Goal: Transaction & Acquisition: Purchase product/service

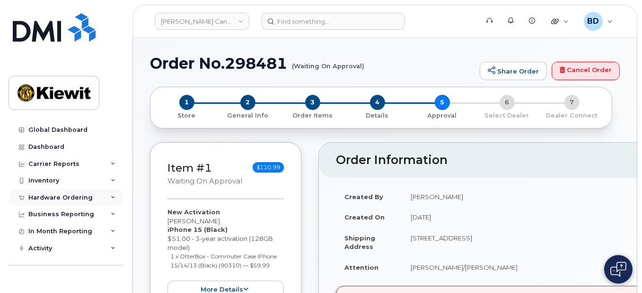
click at [87, 198] on div "Hardware Ordering" at bounding box center [60, 198] width 64 height 8
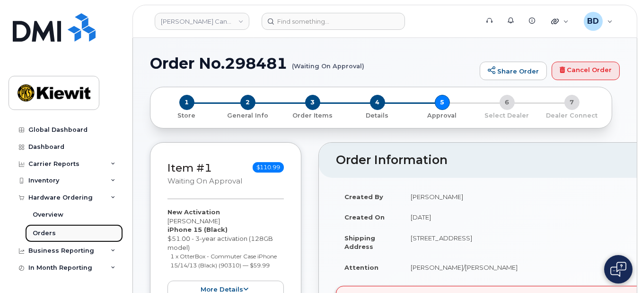
click at [73, 233] on link "Orders" at bounding box center [74, 233] width 98 height 18
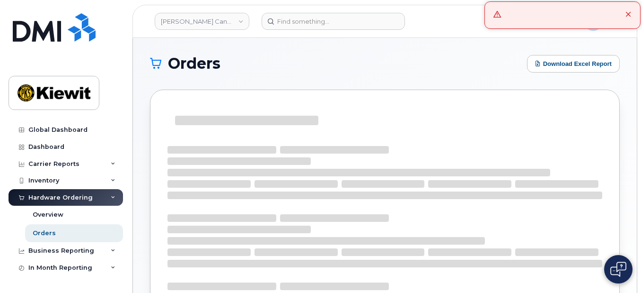
click at [625, 13] on div at bounding box center [563, 14] width 156 height 27
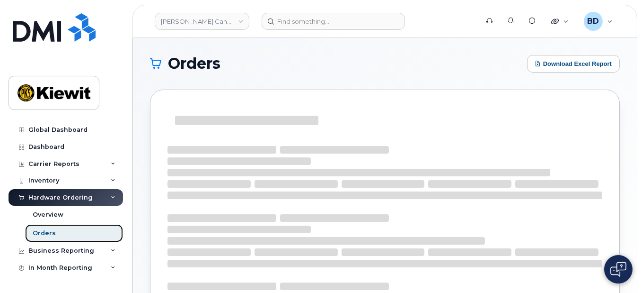
click at [42, 237] on link "Orders" at bounding box center [74, 233] width 98 height 18
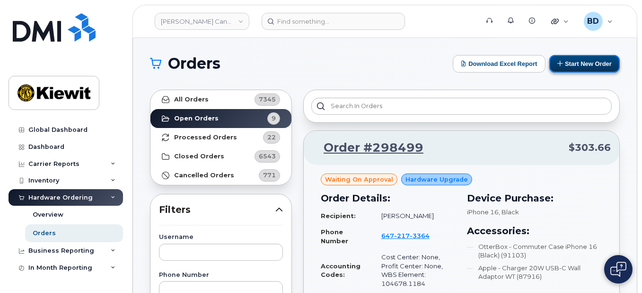
click at [583, 60] on button "Start New Order" at bounding box center [585, 64] width 71 height 18
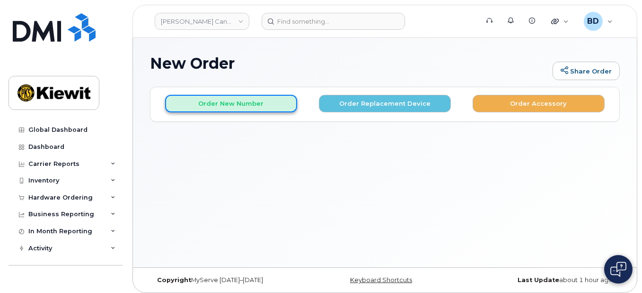
click at [215, 103] on button "Order New Number" at bounding box center [231, 104] width 132 height 18
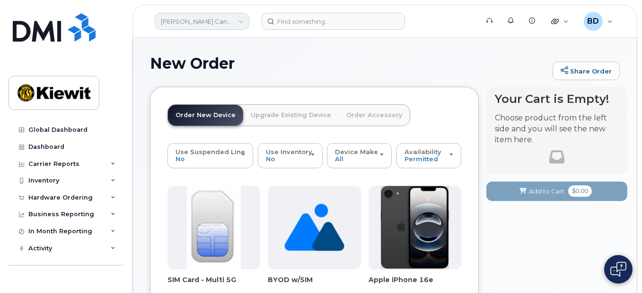
click at [231, 21] on link "Kiewit Canada Inc" at bounding box center [202, 21] width 95 height 17
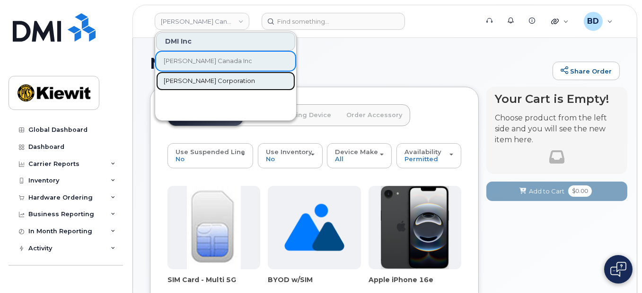
click at [192, 80] on span "[PERSON_NAME] Corporation" at bounding box center [209, 80] width 91 height 9
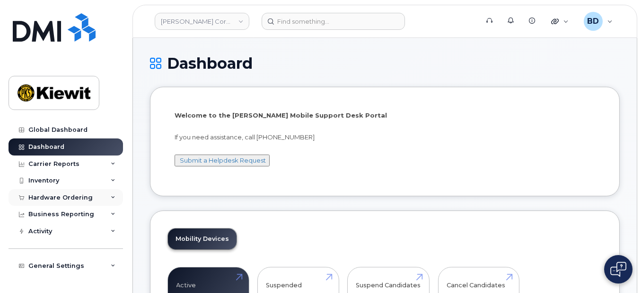
click at [40, 195] on div "Hardware Ordering" at bounding box center [60, 198] width 64 height 8
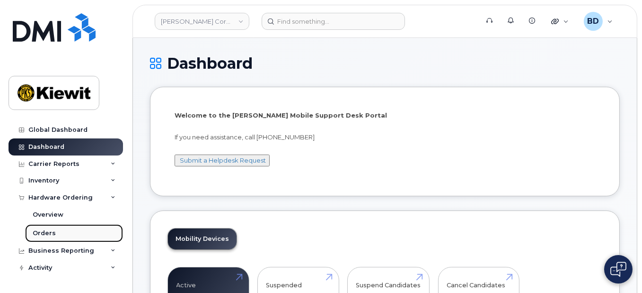
click at [50, 234] on div "Orders" at bounding box center [44, 233] width 23 height 9
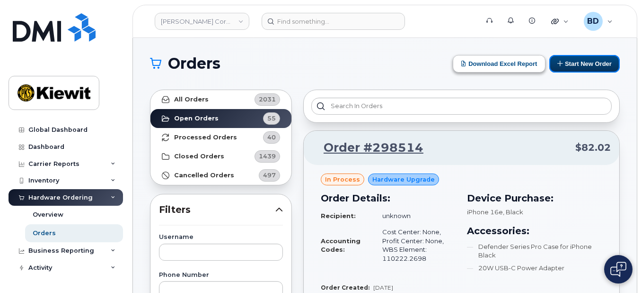
drag, startPoint x: 581, startPoint y: 62, endPoint x: 458, endPoint y: 68, distance: 122.7
click at [580, 62] on button "Start New Order" at bounding box center [585, 64] width 71 height 18
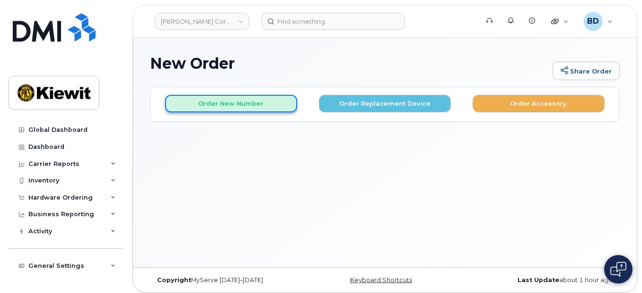
click at [204, 98] on button "Order New Number" at bounding box center [231, 104] width 132 height 18
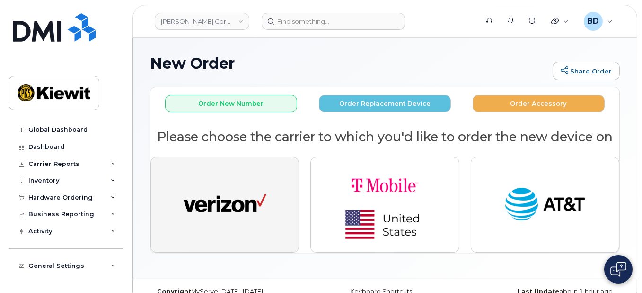
click at [247, 194] on img "button" at bounding box center [225, 204] width 83 height 43
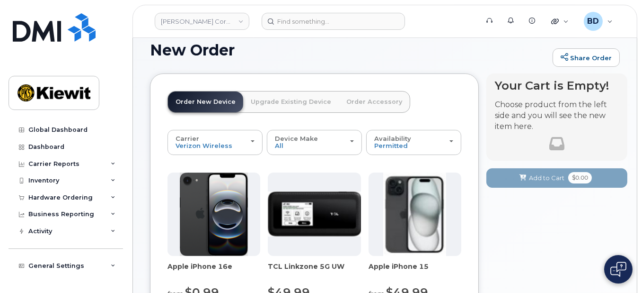
scroll to position [189, 0]
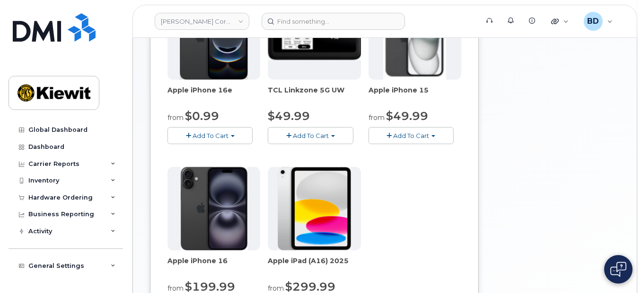
click at [408, 134] on span "Add To Cart" at bounding box center [411, 136] width 36 height 8
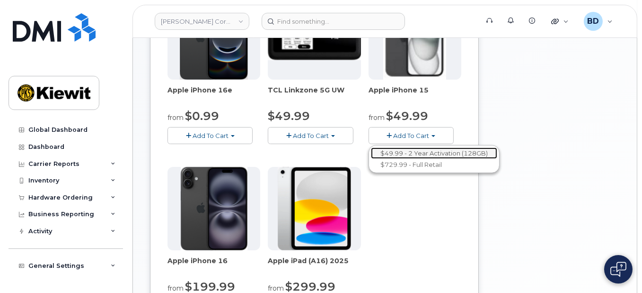
click at [416, 150] on link "$49.99 - 2 Year Activation (128GB)" at bounding box center [434, 153] width 126 height 12
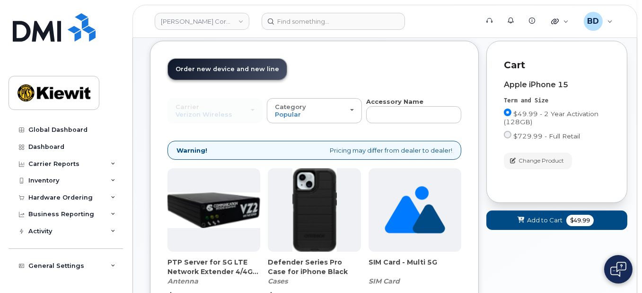
scroll to position [153, 0]
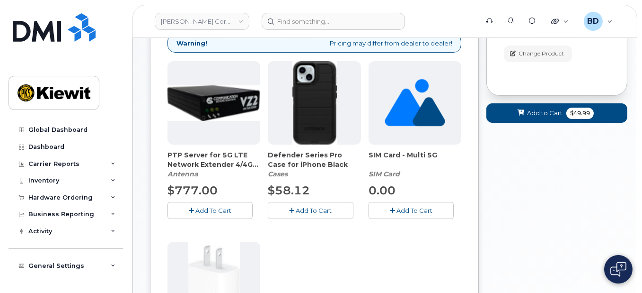
click at [305, 210] on span "Add To Cart" at bounding box center [314, 210] width 36 height 8
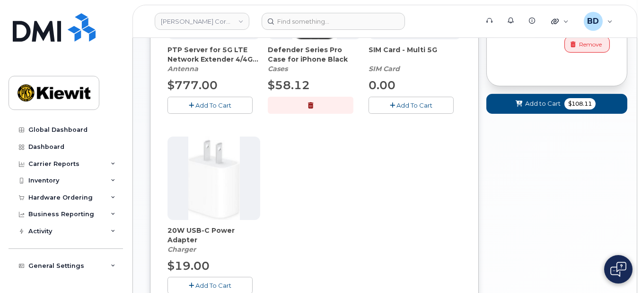
scroll to position [342, 0]
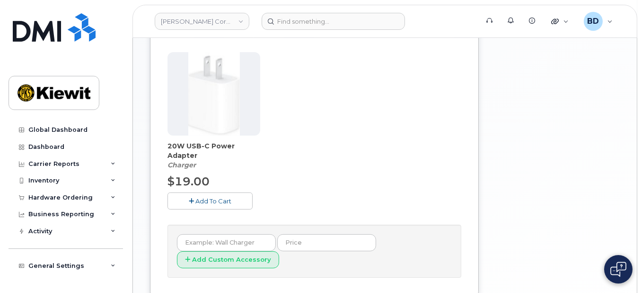
click at [223, 198] on span "Add To Cart" at bounding box center [213, 201] width 36 height 8
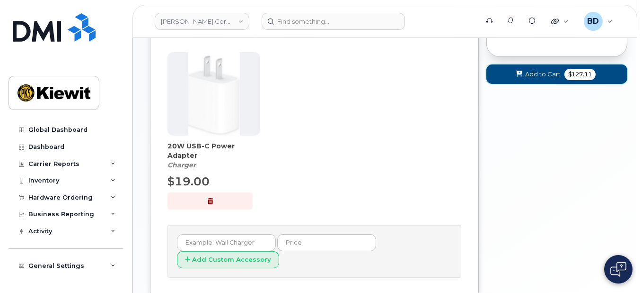
click at [524, 74] on button "Add to Cart $127.11" at bounding box center [557, 73] width 141 height 19
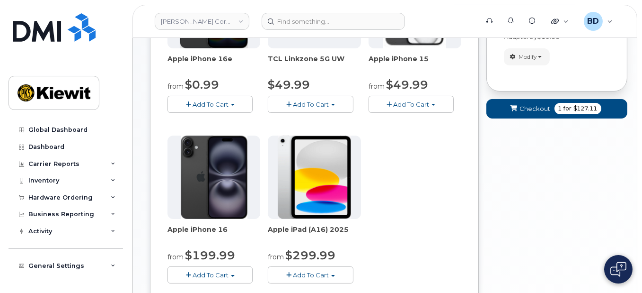
scroll to position [144, 0]
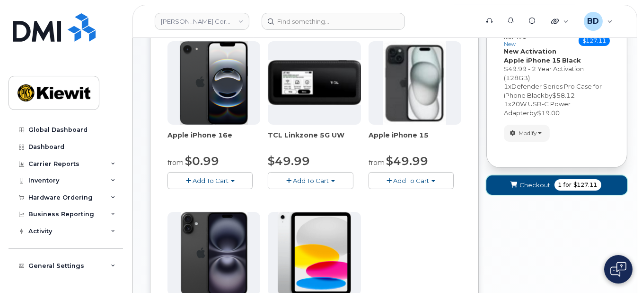
click at [523, 177] on button "Checkout 1 for $127.11" at bounding box center [557, 184] width 141 height 19
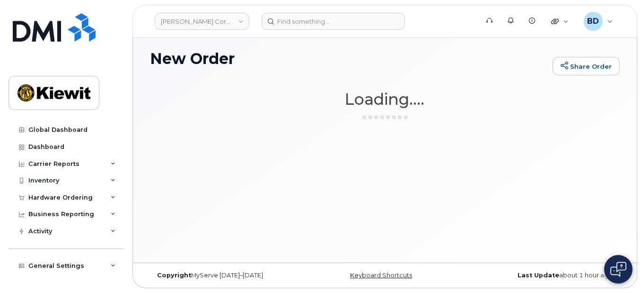
scroll to position [4, 0]
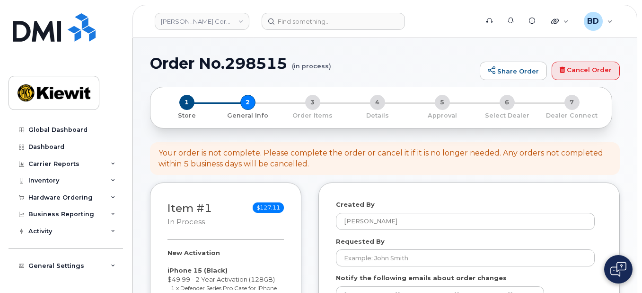
select select
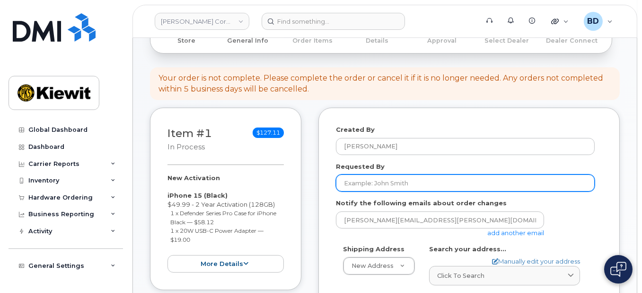
scroll to position [126, 0]
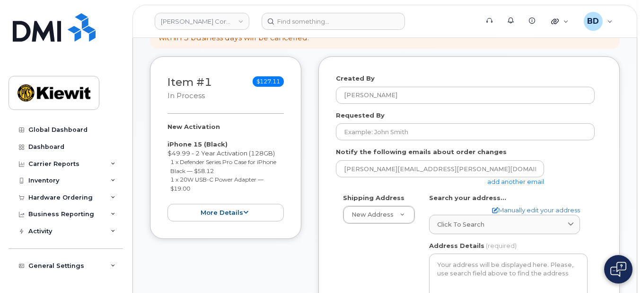
click at [513, 179] on link "add another email" at bounding box center [516, 181] width 57 height 8
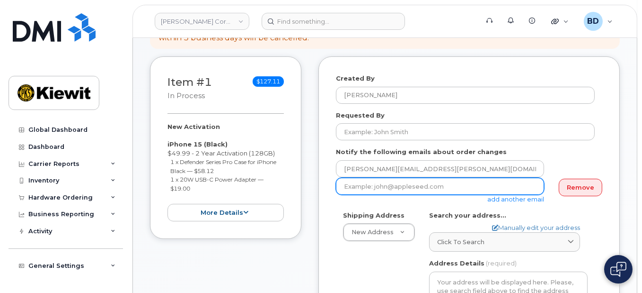
click at [422, 187] on input "email" at bounding box center [440, 185] width 208 height 17
paste input "jennifer.davey@kiewit.com"
type input "jennifer.davey@kiewit.com"
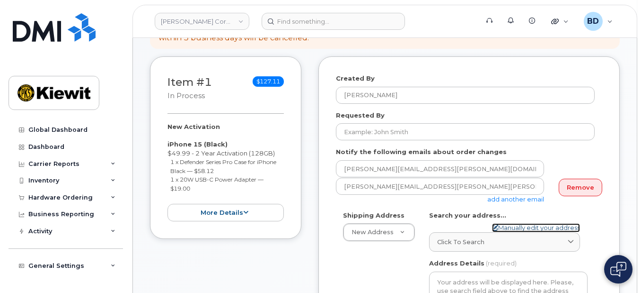
click at [517, 226] on link "Manually edit your address" at bounding box center [536, 227] width 88 height 9
select select
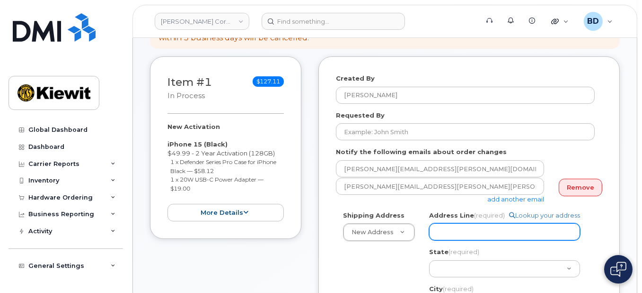
click at [468, 226] on input "Address Line (required)" at bounding box center [504, 231] width 151 height 17
paste input "4004 S. 60th Street"
select select
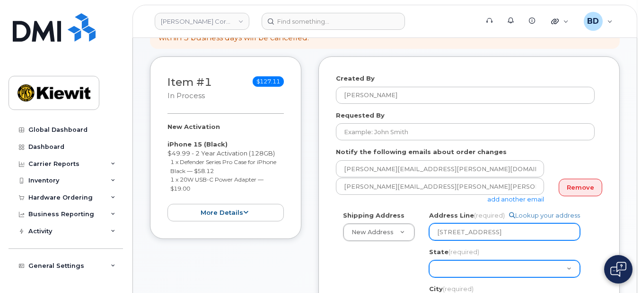
type input "4004 S. 60th Street"
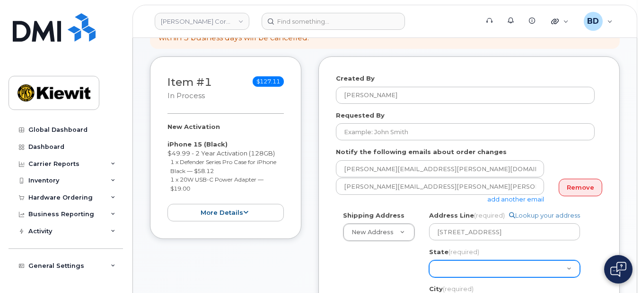
click at [443, 264] on select "Alabama Alaska American Samoa Arizona Arkansas California Colorado Connecticut …" at bounding box center [504, 268] width 151 height 17
select select "NE"
click at [429, 260] on select "Alabama Alaska American Samoa Arizona Arkansas California Colorado Connecticut …" at bounding box center [504, 268] width 151 height 17
select select
click at [448, 270] on select "Alabama Alaska American Samoa Arizona Arkansas California Colorado Connecticut …" at bounding box center [504, 268] width 151 height 17
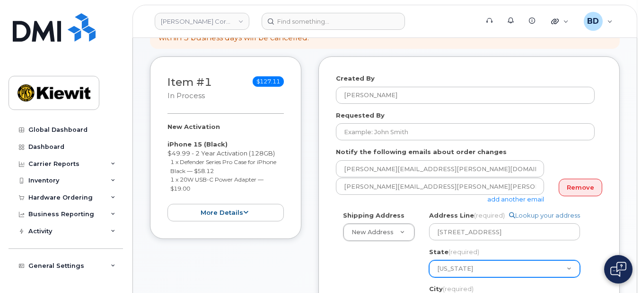
select select "OH"
select select
click at [496, 274] on select "Alabama Alaska American Samoa Arizona Arkansas California Colorado Connecticut …" at bounding box center [504, 268] width 151 height 17
drag, startPoint x: 462, startPoint y: 266, endPoint x: 430, endPoint y: 265, distance: 32.2
click at [430, 265] on select "Alabama Alaska American Samoa Arizona Arkansas California Colorado Connecticut …" at bounding box center [504, 268] width 151 height 17
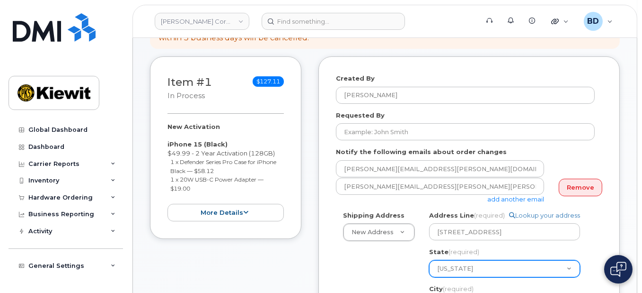
select select "NE"
click at [429, 260] on select "Alabama Alaska American Samoa Arizona Arkansas California Colorado Connecticut …" at bounding box center [504, 268] width 151 height 17
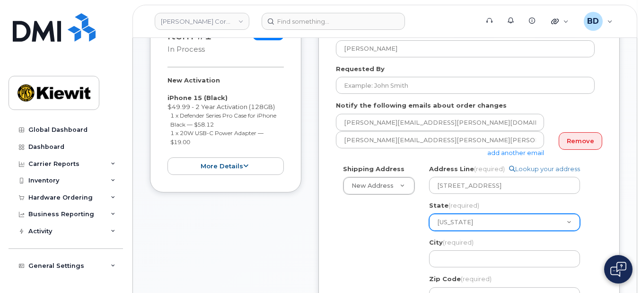
scroll to position [189, 0]
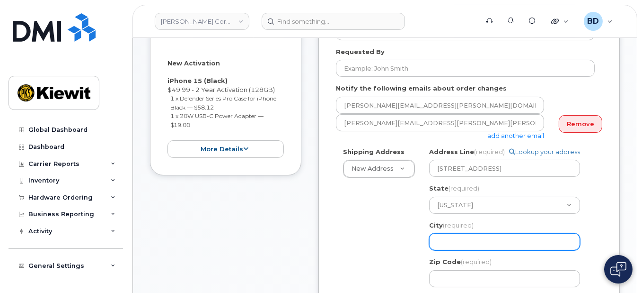
click at [445, 237] on input "City (required)" at bounding box center [504, 241] width 151 height 17
select select
type input "o"
select select
type input "om"
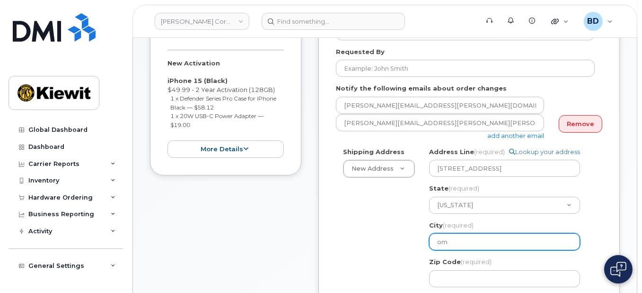
select select
type input "oma"
select select
type input "omah"
select select
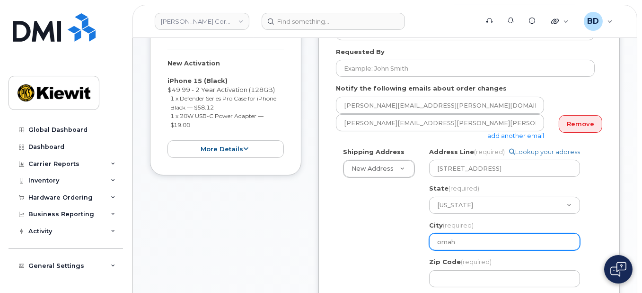
type input "omaha"
drag, startPoint x: 468, startPoint y: 240, endPoint x: 418, endPoint y: 248, distance: 50.3
click at [418, 248] on div "Shipping Address New Address New Address 10055 Trainstation Circle 11501 42nd S…" at bounding box center [465, 275] width 259 height 257
select select
type input "O"
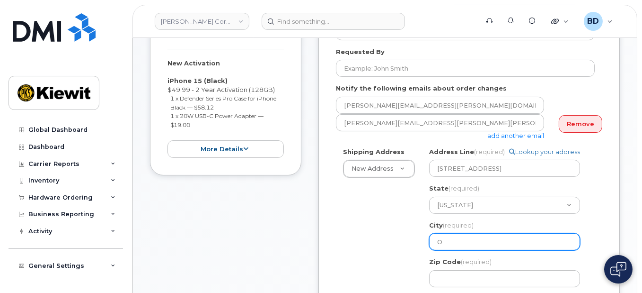
select select
type input "Om"
select select
type input "Oma"
select select
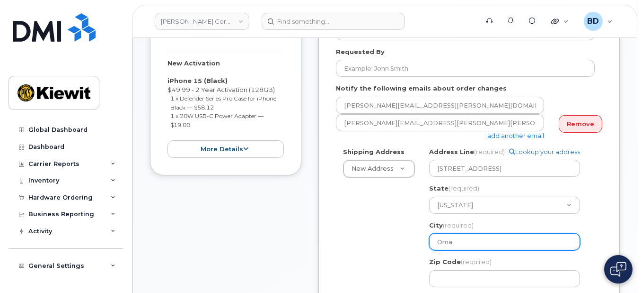
type input "Omah"
select select
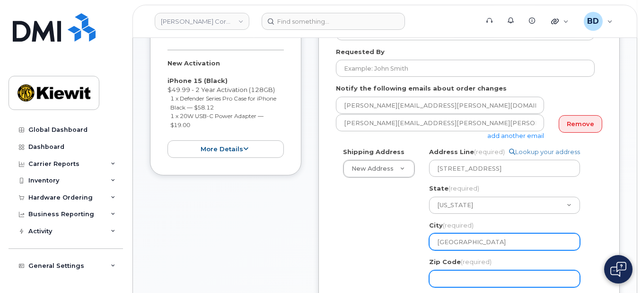
type input "Omaha"
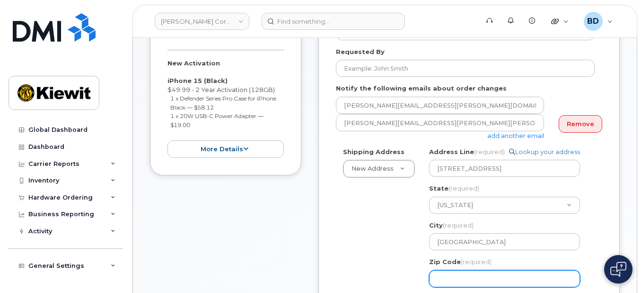
click at [452, 275] on input "Zip Code (required)" at bounding box center [504, 278] width 151 height 17
select select
type input "6"
select select
type input "68"
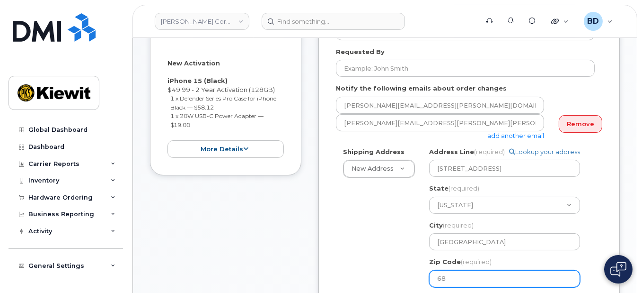
select select
type input "681"
select select
type input "6811"
select select
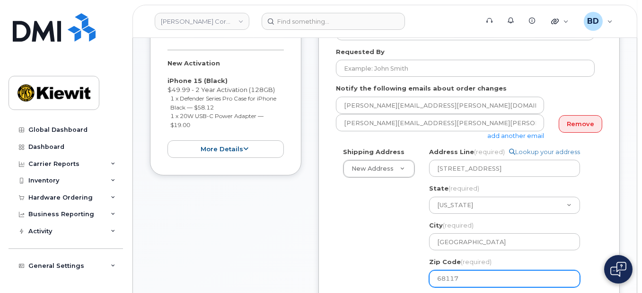
type input "68117"
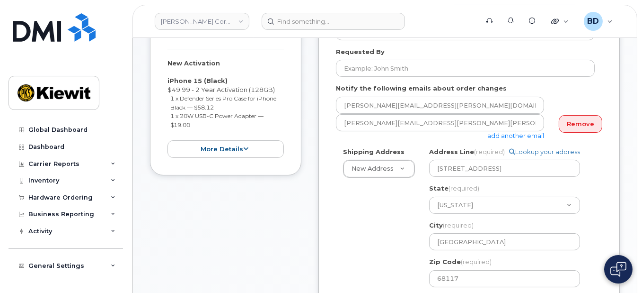
click at [364, 247] on div "Shipping Address New Address New Address 10055 Trainstation Circle 11501 42nd S…" at bounding box center [465, 275] width 259 height 257
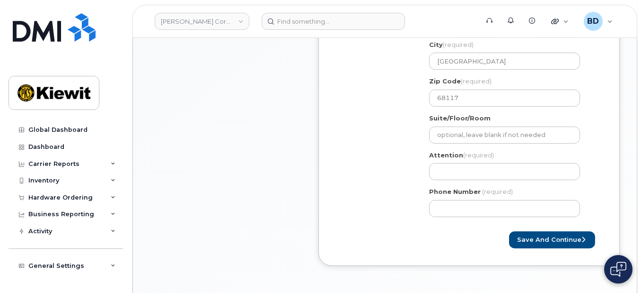
scroll to position [379, 0]
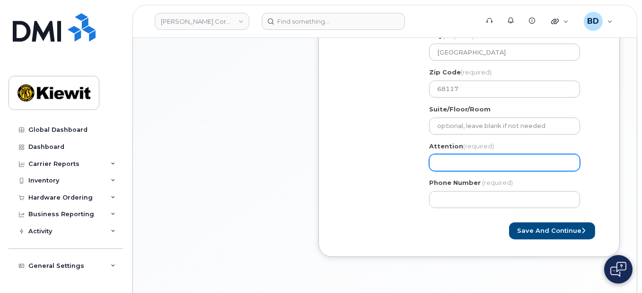
click at [447, 166] on input "Attention (required)" at bounding box center [504, 162] width 151 height 17
select select
type input "R"
select select
type input "Re"
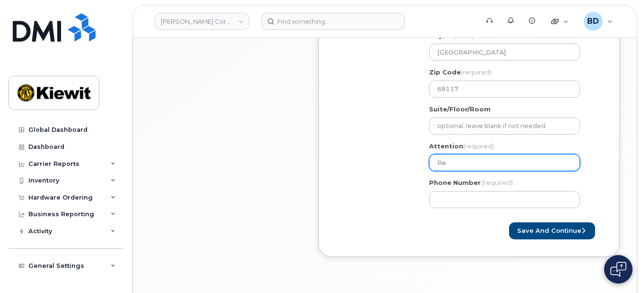
select select
type input "Rei"
select select
type input "Reid"
select select
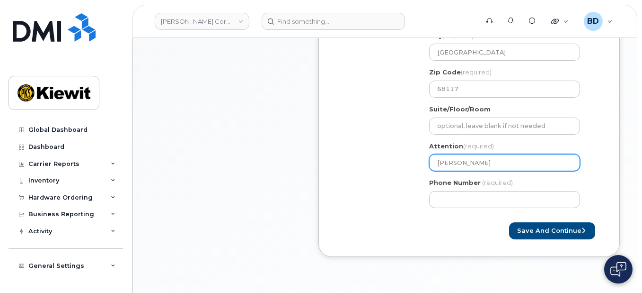
type input "Reid K"
select select
type input "Reid Ko"
select select
type input "Reid Kor"
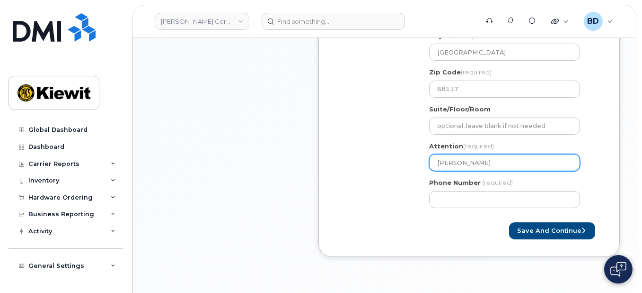
select select
type input "Reid Korb"
select select
type input "Reid Korbe"
select select
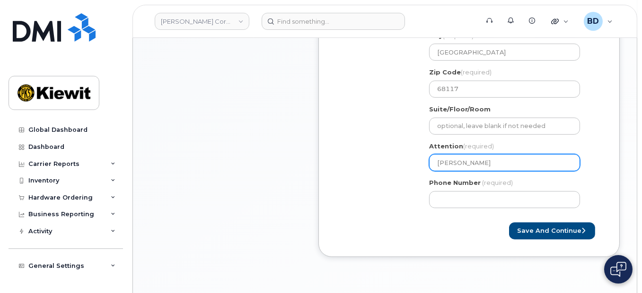
type input "Reid Korbel"
select select
type input "Reid Korbeli"
select select
type input "Reid Korbelik"
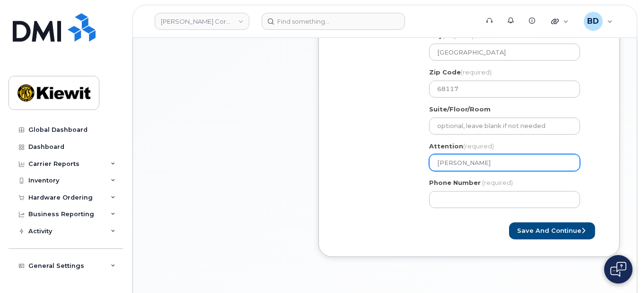
select select
type input "Reid Korbelik/Keegan Popple"
select select
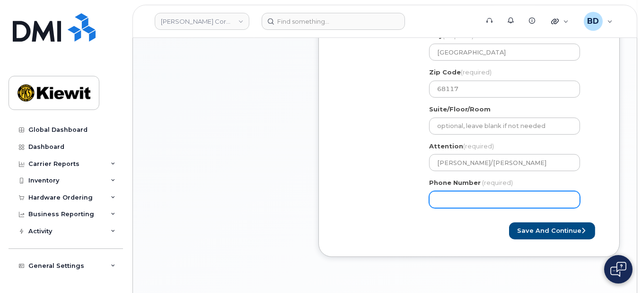
click at [478, 198] on input "Phone Number" at bounding box center [504, 199] width 151 height 17
type input "8777727707"
select select
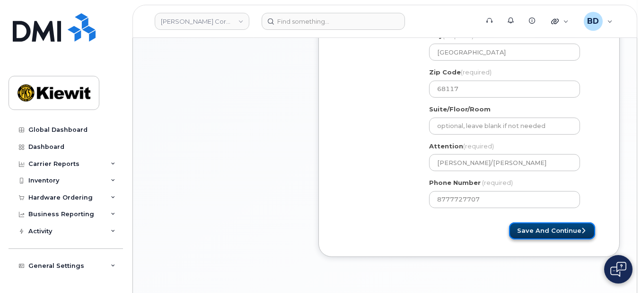
click at [568, 223] on button "Save and Continue" at bounding box center [552, 231] width 86 height 18
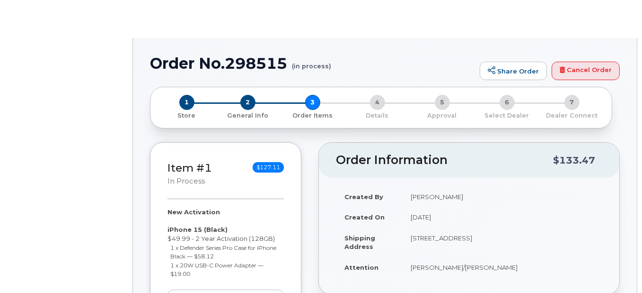
radio input "true"
select select
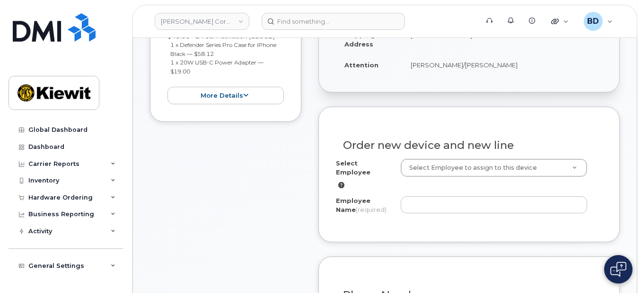
scroll to position [252, 0]
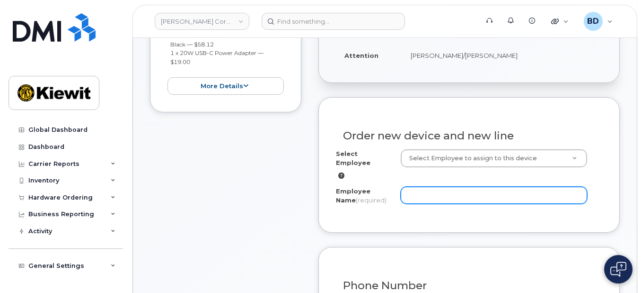
click at [422, 190] on input "Employee Name (required)" at bounding box center [494, 194] width 186 height 17
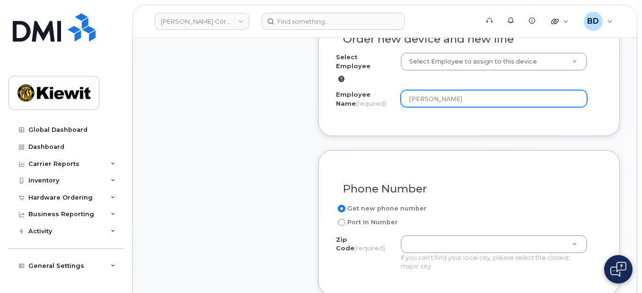
scroll to position [379, 0]
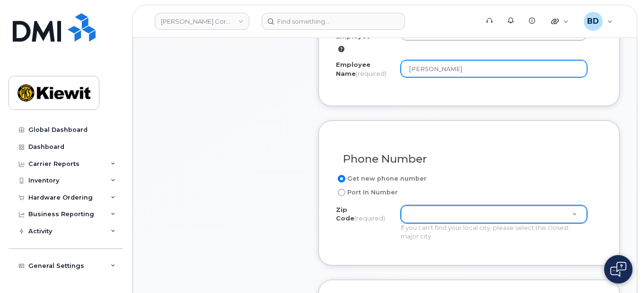
type input "[PERSON_NAME]"
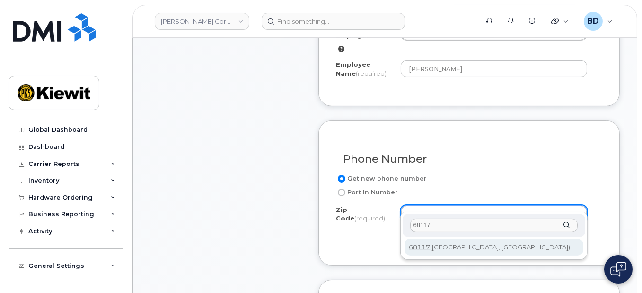
type input "68117"
type input "68117 (Omaha, NE)"
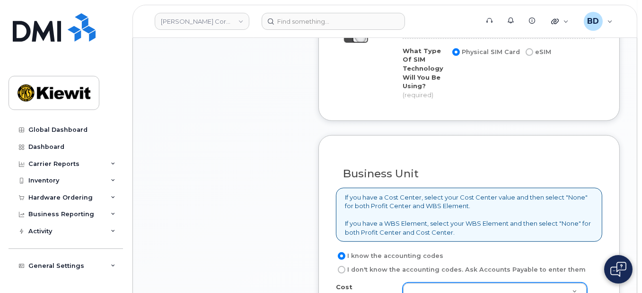
scroll to position [757, 0]
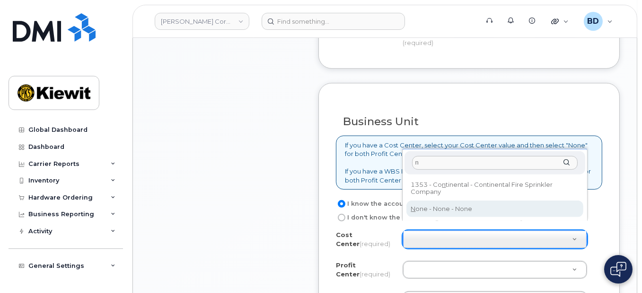
type input "n"
type input "None"
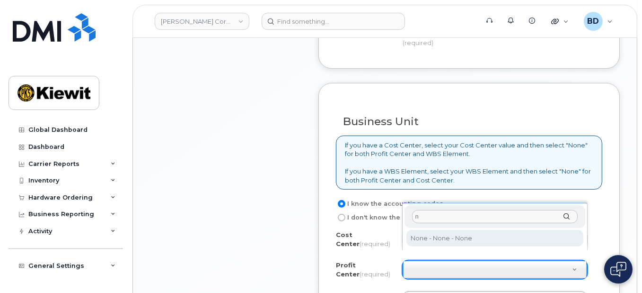
type input "n"
select select "None"
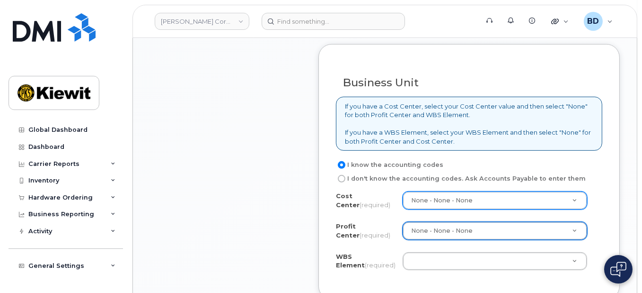
scroll to position [820, 0]
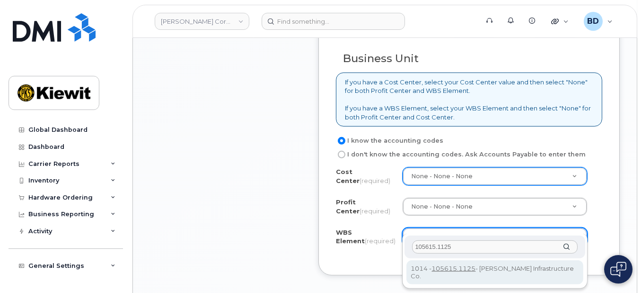
drag, startPoint x: 455, startPoint y: 247, endPoint x: 346, endPoint y: 257, distance: 109.8
click at [346, 257] on body "Kiewit Corporation Support Alerts Knowledge Base Quicklinks Suspend / Cancel De…" at bounding box center [321, 22] width 642 height 1684
type input "105615.1125"
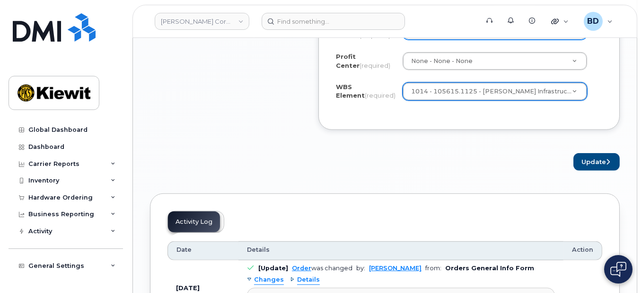
scroll to position [1010, 0]
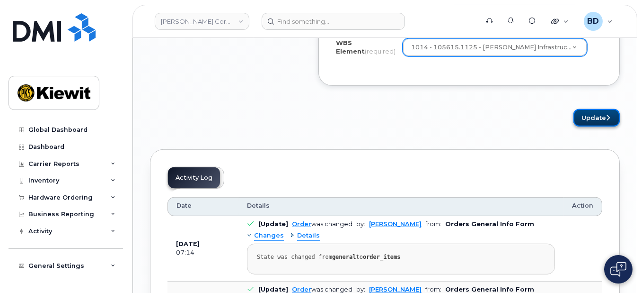
click at [589, 109] on button "Update" at bounding box center [597, 118] width 46 height 18
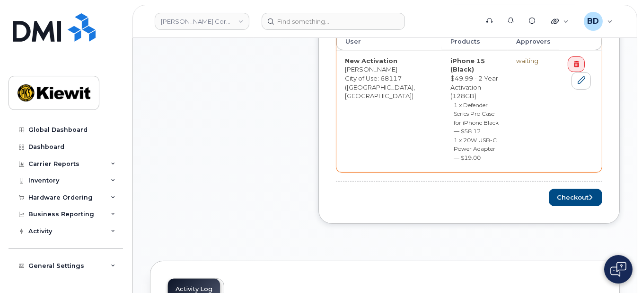
scroll to position [442, 0]
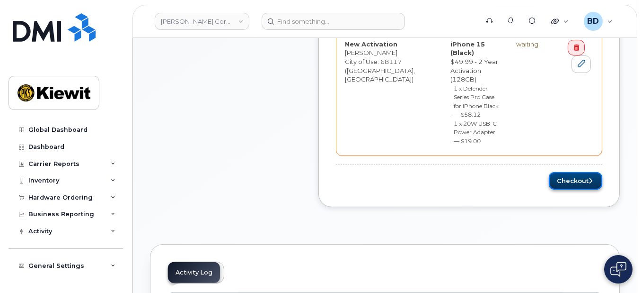
click at [562, 172] on button "Checkout" at bounding box center [575, 181] width 53 height 18
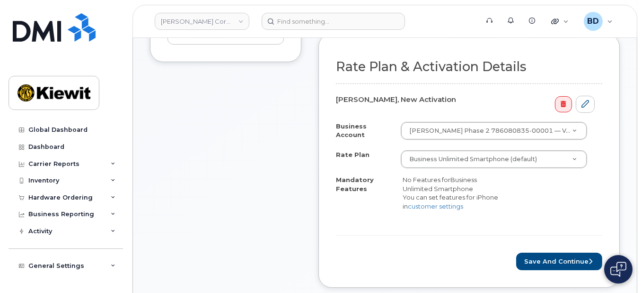
scroll to position [252, 0]
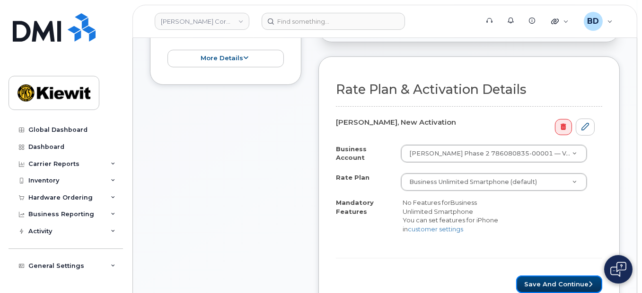
drag, startPoint x: 564, startPoint y: 282, endPoint x: 548, endPoint y: 254, distance: 32.5
click at [562, 278] on button "Save and Continue" at bounding box center [559, 284] width 86 height 18
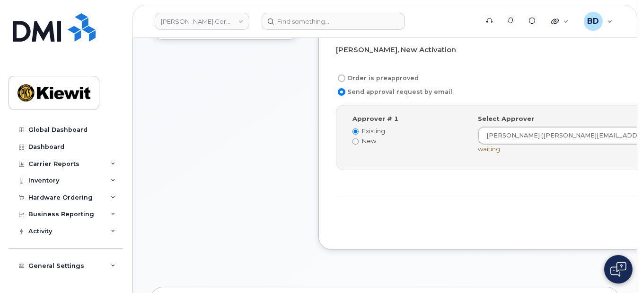
scroll to position [315, 0]
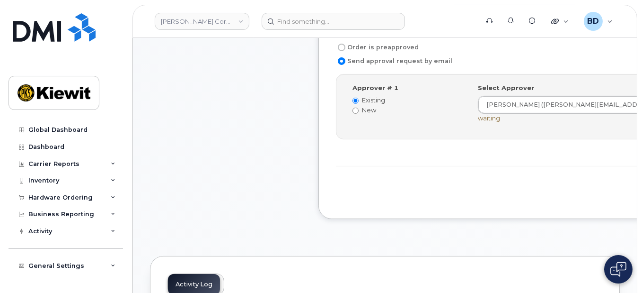
drag, startPoint x: 551, startPoint y: 186, endPoint x: 280, endPoint y: 112, distance: 281.5
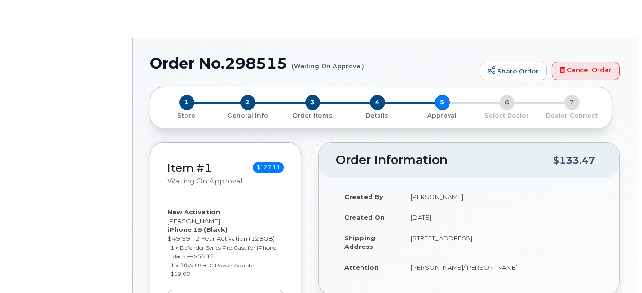
radio input "true"
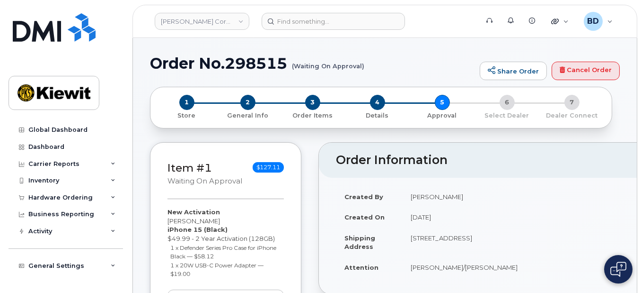
click at [253, 67] on h1 "Order No.298515 (Waiting On Approval)" at bounding box center [312, 63] width 325 height 17
copy h1 "298515"
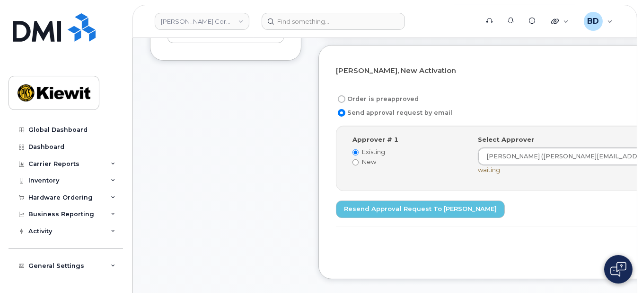
scroll to position [315, 0]
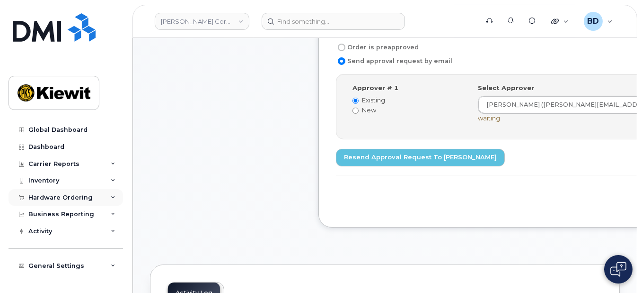
click at [107, 195] on div "Hardware Ordering" at bounding box center [66, 197] width 115 height 17
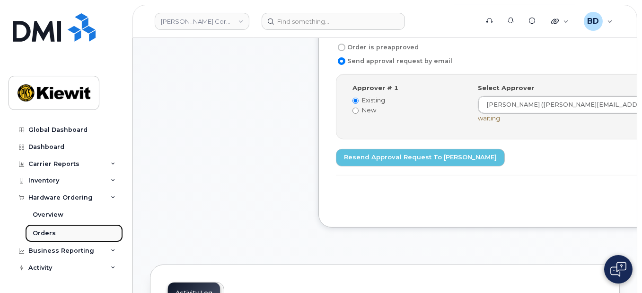
click at [67, 230] on link "Orders" at bounding box center [74, 233] width 98 height 18
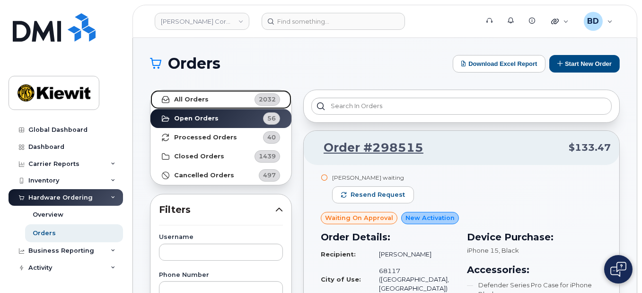
click at [193, 102] on strong "All Orders" at bounding box center [191, 100] width 35 height 8
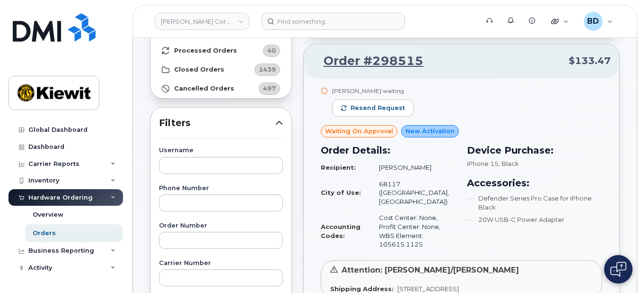
scroll to position [126, 0]
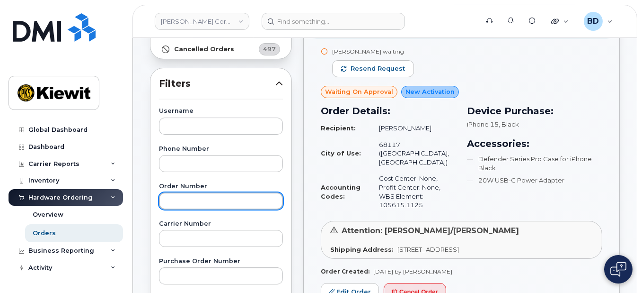
click at [172, 200] on input "text" at bounding box center [221, 200] width 124 height 17
type input "298393"
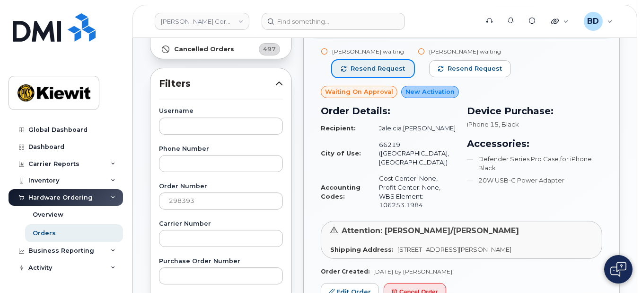
click at [371, 64] on span "Resend request" at bounding box center [378, 68] width 54 height 9
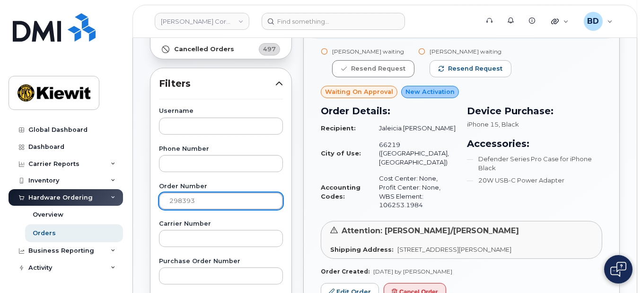
click at [133, 190] on div "Kiewit Corporation Support Alerts Knowledge Base Quicklinks Suspend / Cancel De…" at bounding box center [385, 273] width 504 height 722
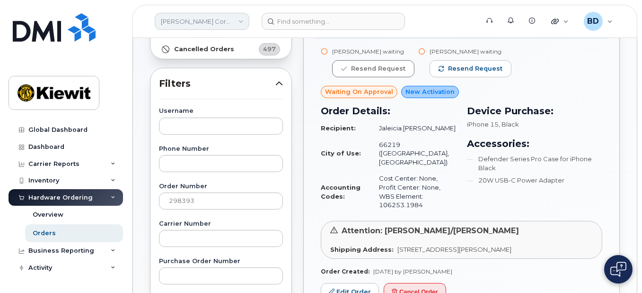
click at [181, 15] on link "[PERSON_NAME] Corporation" at bounding box center [202, 21] width 95 height 17
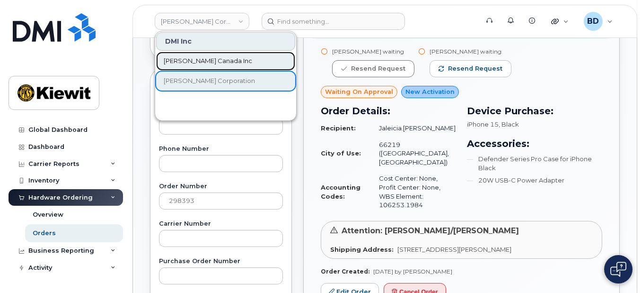
click at [195, 59] on span "Kiewit Canada Inc" at bounding box center [208, 60] width 89 height 9
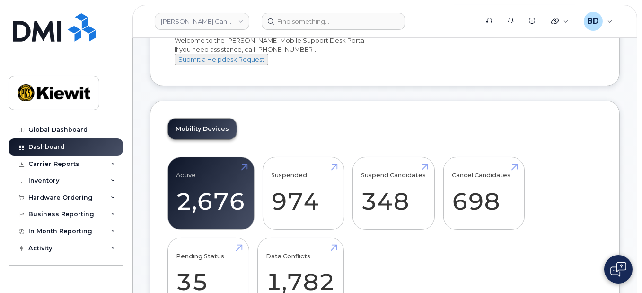
scroll to position [63, 0]
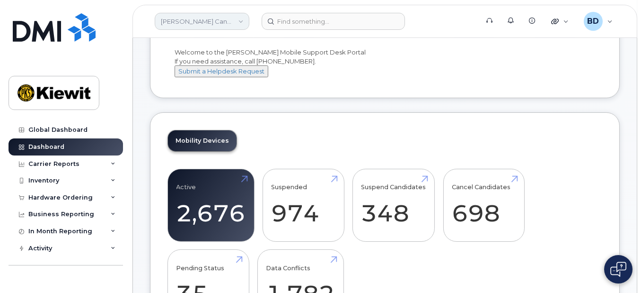
click at [217, 15] on link "[PERSON_NAME] Canada Inc" at bounding box center [202, 21] width 95 height 17
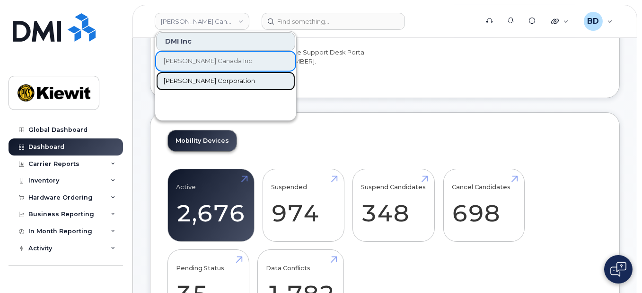
click at [200, 81] on span "[PERSON_NAME] Corporation" at bounding box center [209, 80] width 91 height 9
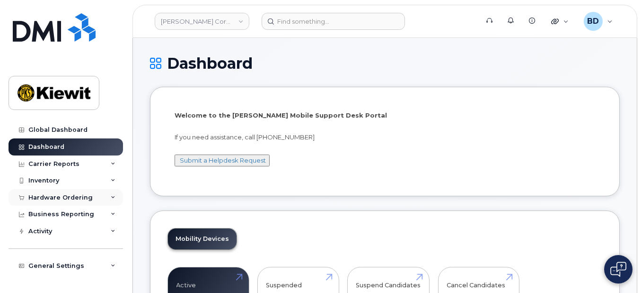
click at [76, 201] on div "Hardware Ordering" at bounding box center [66, 197] width 115 height 17
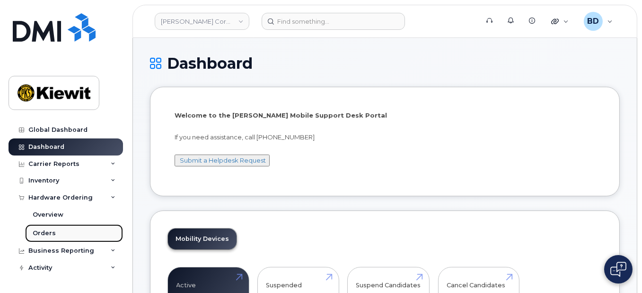
click at [69, 234] on link "Orders" at bounding box center [74, 233] width 98 height 18
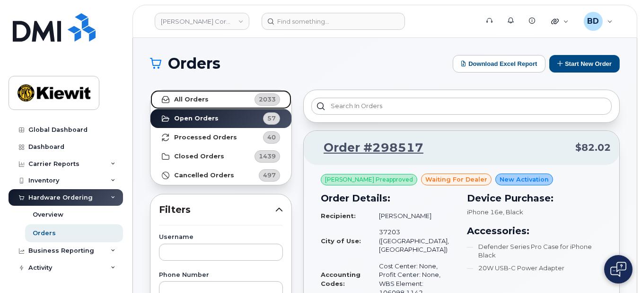
click at [205, 101] on link "All Orders 2033" at bounding box center [221, 99] width 141 height 19
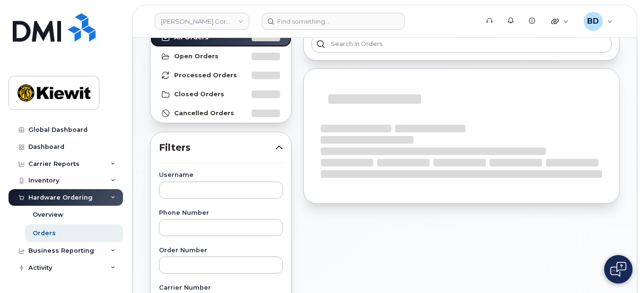
scroll to position [63, 0]
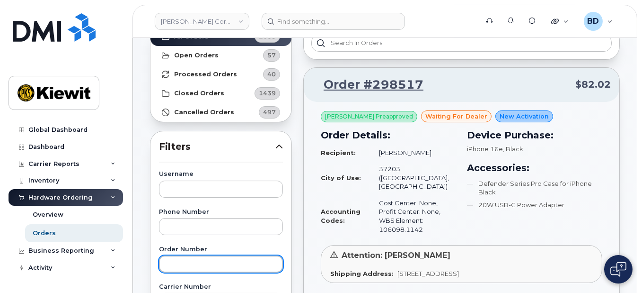
click at [176, 270] on input "text" at bounding box center [221, 263] width 124 height 17
type input "298"
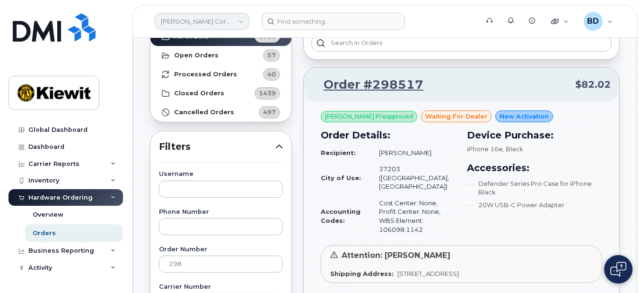
click at [226, 14] on link "[PERSON_NAME] Corporation" at bounding box center [202, 21] width 95 height 17
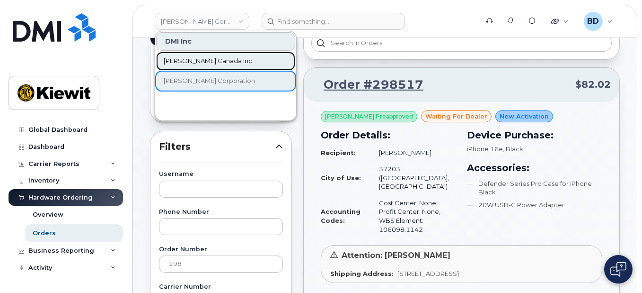
click at [196, 62] on span "Kiewit Canada Inc" at bounding box center [208, 60] width 89 height 9
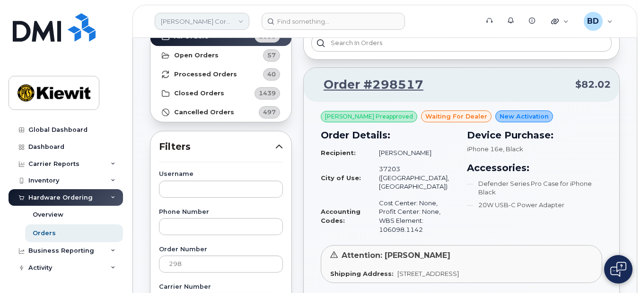
click at [242, 20] on link "[PERSON_NAME] Corporation" at bounding box center [202, 21] width 95 height 17
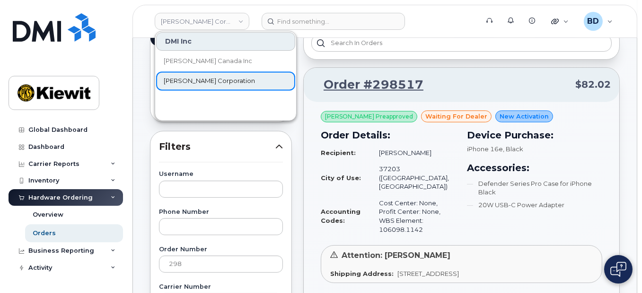
click at [201, 79] on span "[PERSON_NAME] Corporation" at bounding box center [209, 80] width 91 height 9
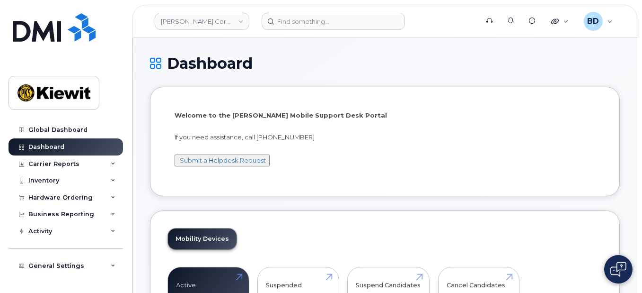
scroll to position [189, 0]
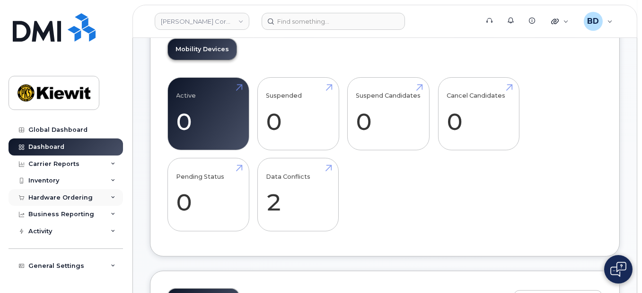
click at [68, 198] on div "Hardware Ordering" at bounding box center [60, 198] width 64 height 8
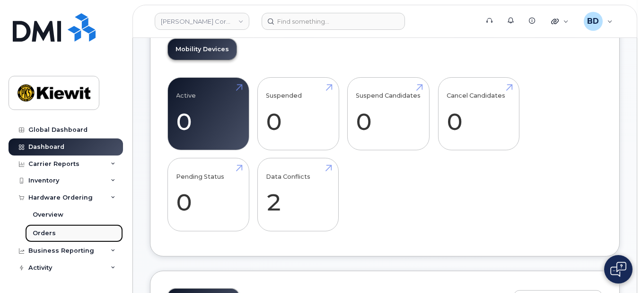
click at [62, 232] on link "Orders" at bounding box center [74, 233] width 98 height 18
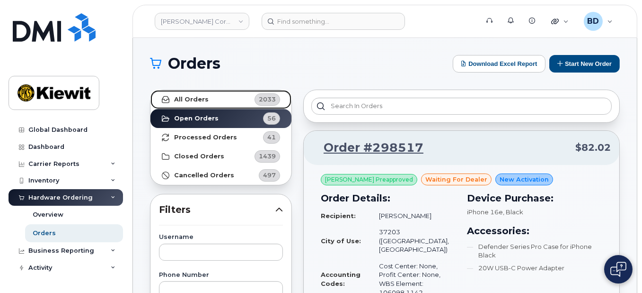
click at [205, 100] on strong "All Orders" at bounding box center [191, 100] width 35 height 8
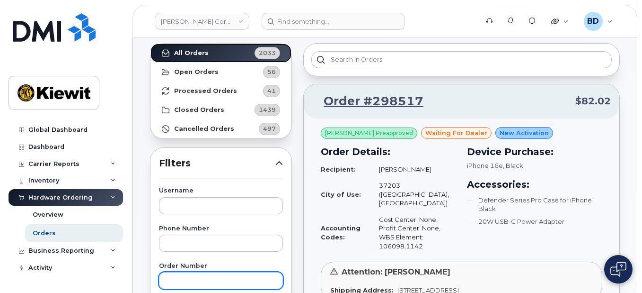
scroll to position [63, 0]
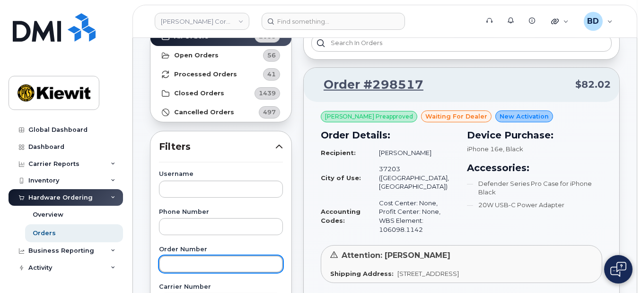
drag, startPoint x: 169, startPoint y: 257, endPoint x: 141, endPoint y: 254, distance: 28.2
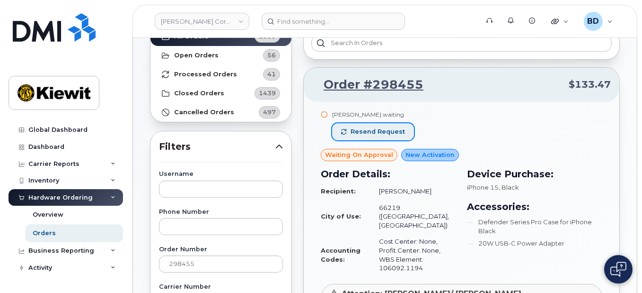
click at [362, 130] on span "Resend request" at bounding box center [378, 131] width 54 height 9
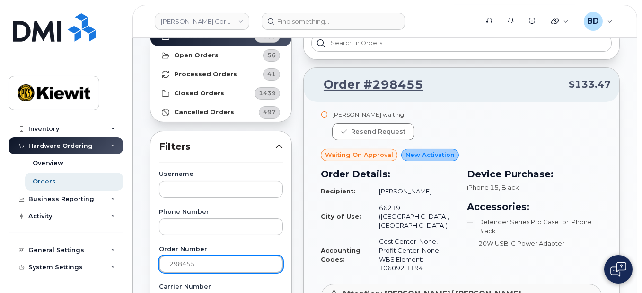
drag, startPoint x: 207, startPoint y: 258, endPoint x: 11, endPoint y: 278, distance: 196.5
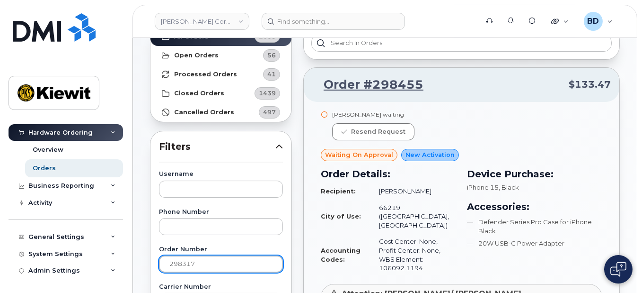
type input "298317"
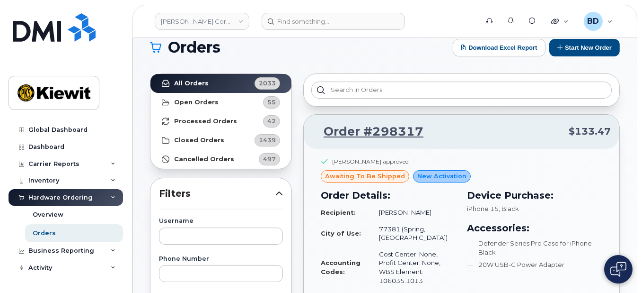
scroll to position [0, 0]
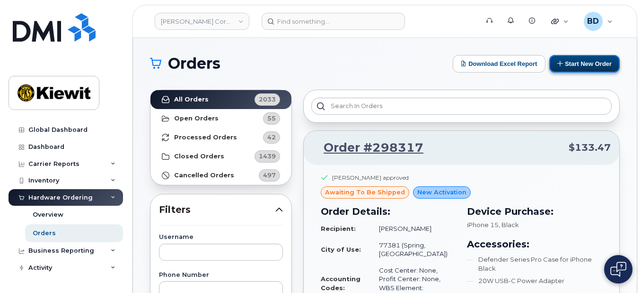
click at [594, 62] on button "Start New Order" at bounding box center [585, 64] width 71 height 18
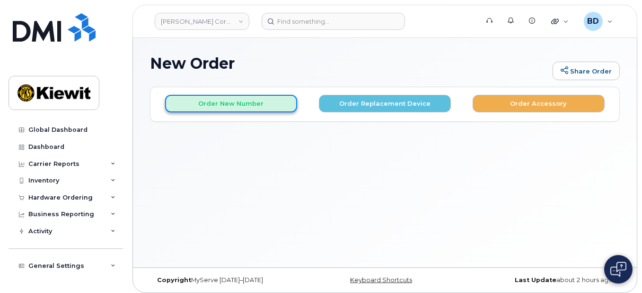
click at [257, 105] on button "Order New Number" at bounding box center [231, 104] width 132 height 18
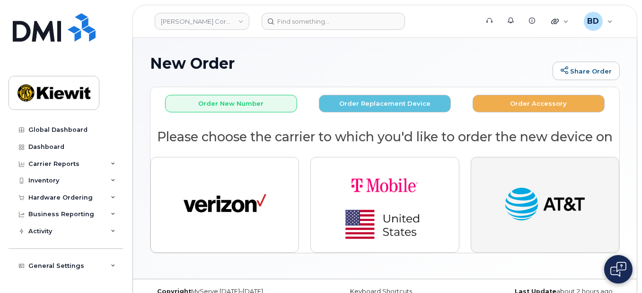
click at [572, 216] on img "button" at bounding box center [545, 204] width 83 height 43
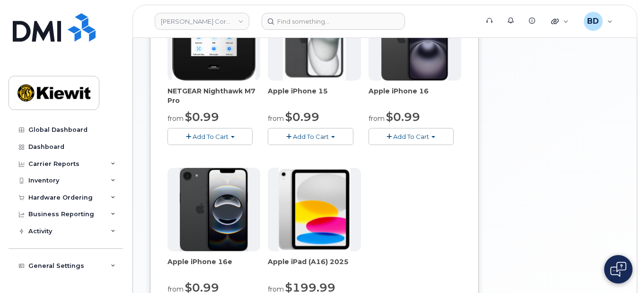
scroll to position [189, 0]
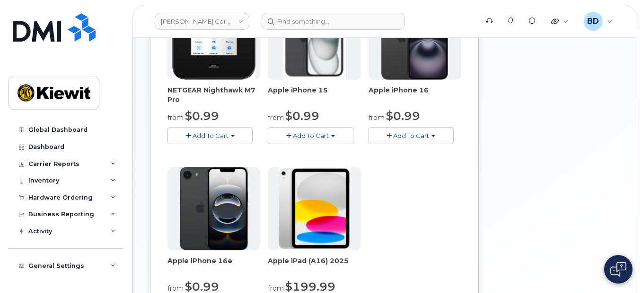
click at [327, 133] on span "Add To Cart" at bounding box center [311, 136] width 36 height 8
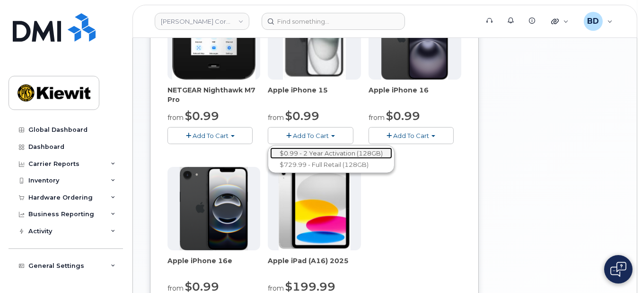
click at [319, 150] on link "$0.99 - 2 Year Activation (128GB)" at bounding box center [331, 153] width 122 height 12
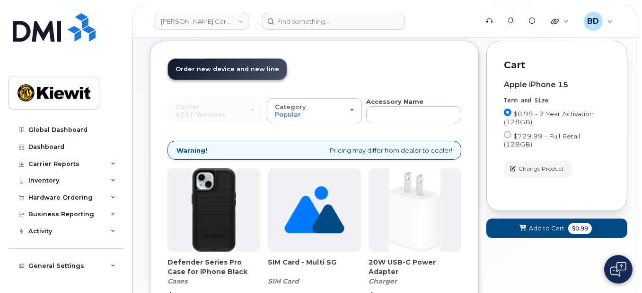
scroll to position [153, 0]
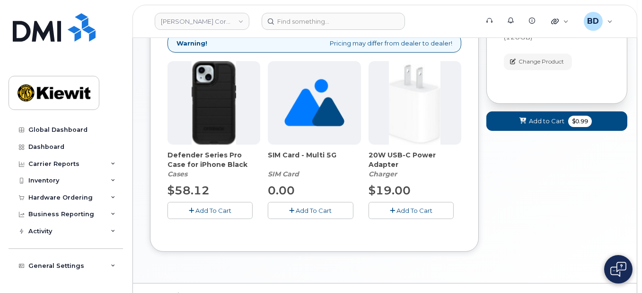
click at [212, 209] on span "Add To Cart" at bounding box center [213, 210] width 36 height 8
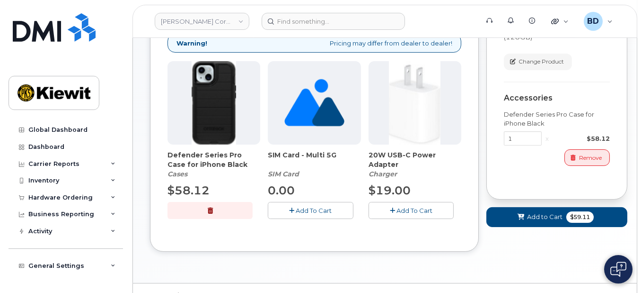
click at [407, 210] on span "Add To Cart" at bounding box center [415, 210] width 36 height 8
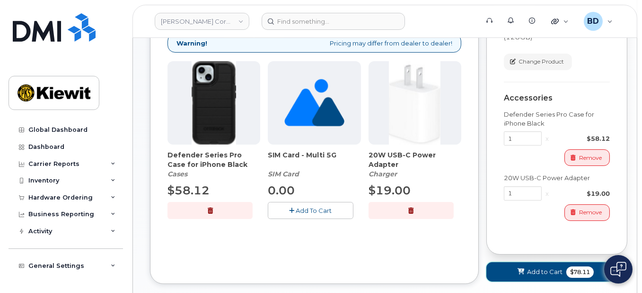
click at [545, 267] on span "Add to Cart" at bounding box center [544, 271] width 35 height 9
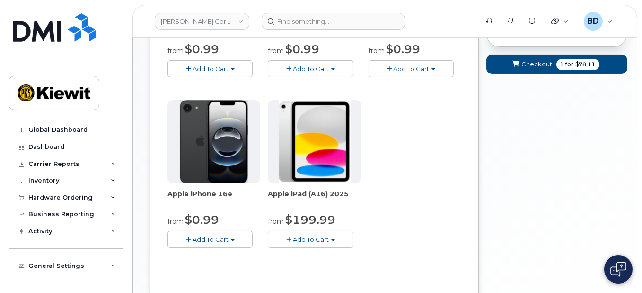
scroll to position [144, 0]
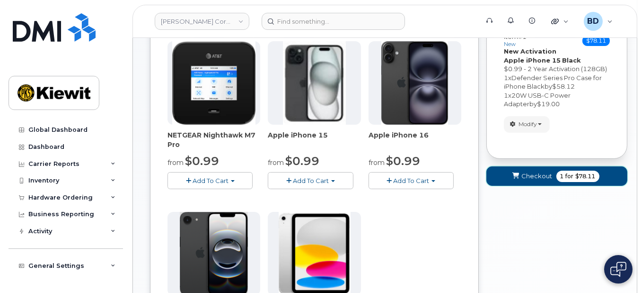
click at [536, 174] on span "Checkout" at bounding box center [537, 175] width 31 height 9
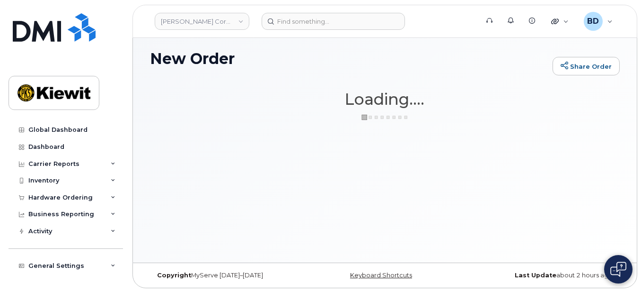
scroll to position [4, 0]
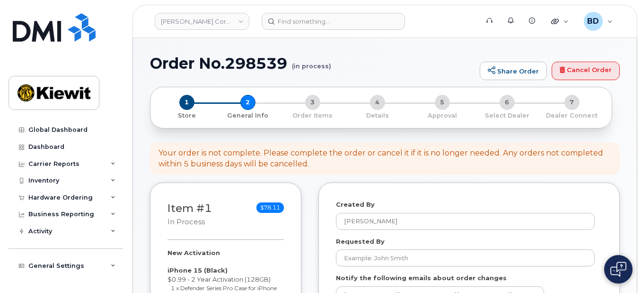
select select
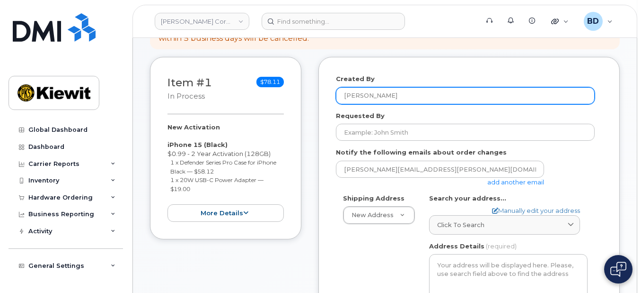
scroll to position [126, 0]
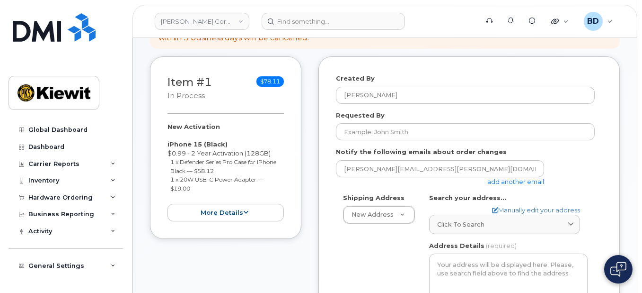
click at [531, 179] on link "add another email" at bounding box center [516, 181] width 57 height 8
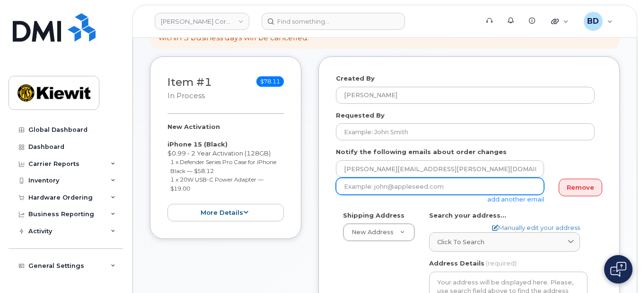
drag, startPoint x: 346, startPoint y: 184, endPoint x: 433, endPoint y: 191, distance: 86.9
click at [346, 184] on input "email" at bounding box center [440, 185] width 208 height 17
paste input "david.gutierrez@kiewit.com"
type input "david.gutierrez@kiewit.com"
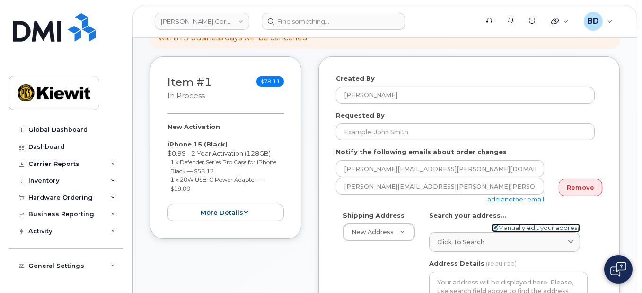
click at [511, 227] on link "Manually edit your address" at bounding box center [536, 227] width 88 height 9
select select
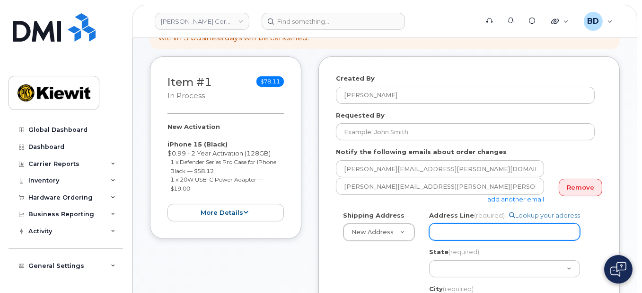
click at [448, 231] on input "Address Line (required)" at bounding box center [504, 231] width 151 height 17
paste input "304 Gaille Dr"
select select
type input "304 Gaille Dr"
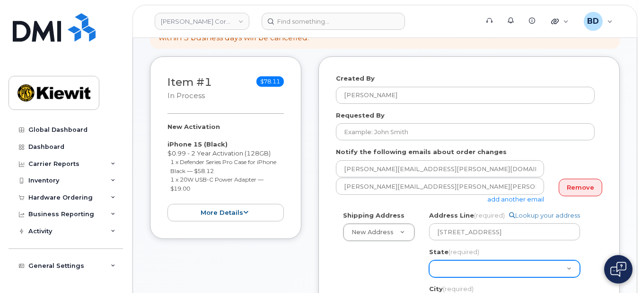
click at [461, 270] on select "Alabama Alaska American Samoa Arizona Arkansas California Colorado Connecticut …" at bounding box center [504, 268] width 151 height 17
select select "LA"
click at [429, 260] on select "Alabama Alaska American Samoa Arizona Arkansas California Colorado Connecticut …" at bounding box center [504, 268] width 151 height 17
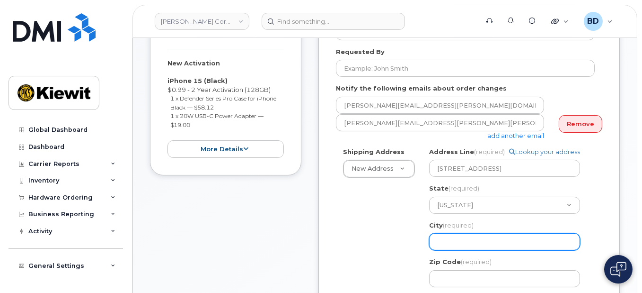
click at [450, 238] on input "City (required)" at bounding box center [504, 241] width 151 height 17
paste input "Covington"
select select
type input "Covington"
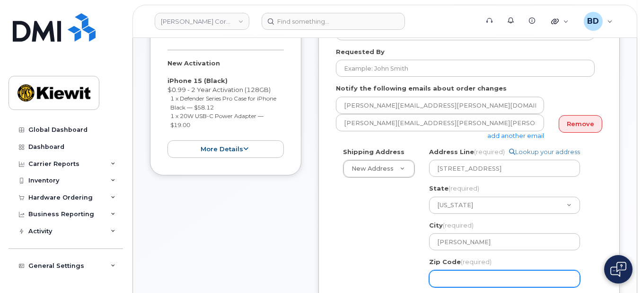
click at [448, 275] on input "Zip Code (required)" at bounding box center [504, 278] width 151 height 17
paste input "70433"
select select
type input "70433"
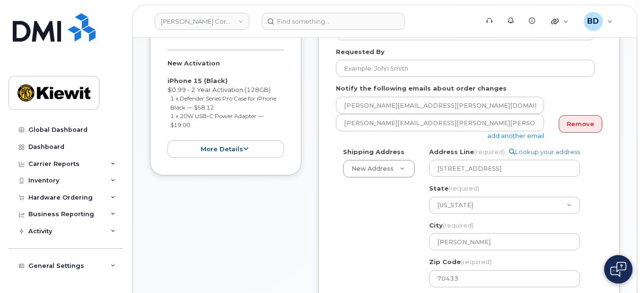
click at [342, 259] on div "Shipping Address New Address New Address 10055 Trainstation Circle 11501 42nd S…" at bounding box center [465, 275] width 259 height 257
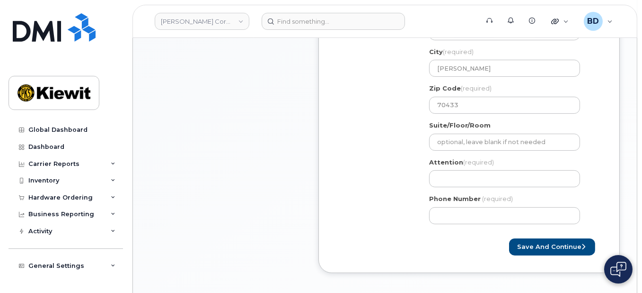
scroll to position [379, 0]
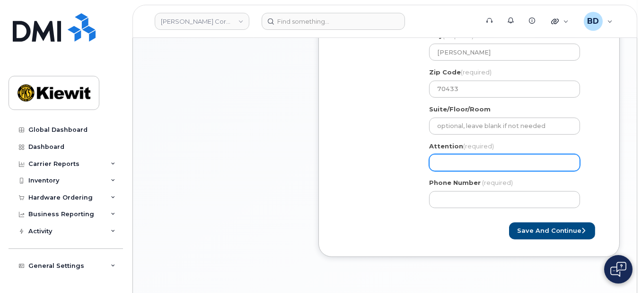
click at [442, 160] on input "Attention (required)" at bounding box center [504, 162] width 151 height 17
paste input "Courtney.Haynes"
type input "Courtney.Haynes"
drag, startPoint x: 466, startPoint y: 162, endPoint x: 487, endPoint y: 161, distance: 20.8
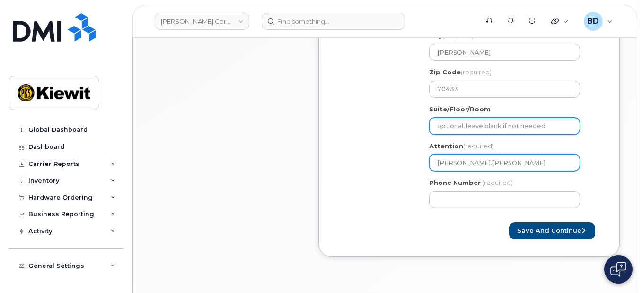
select select
type input "CourtneyHaynes"
select select
type input "Courtney Haynes"
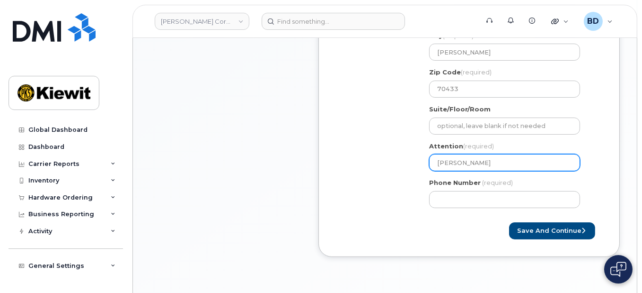
click at [492, 160] on input "Courtney Haynes" at bounding box center [504, 162] width 151 height 17
select select
click at [503, 162] on input "Courtney Haynes/" at bounding box center [504, 162] width 151 height 17
paste input "[PERSON_NAME]"
type input "[PERSON_NAME]/[PERSON_NAME]"
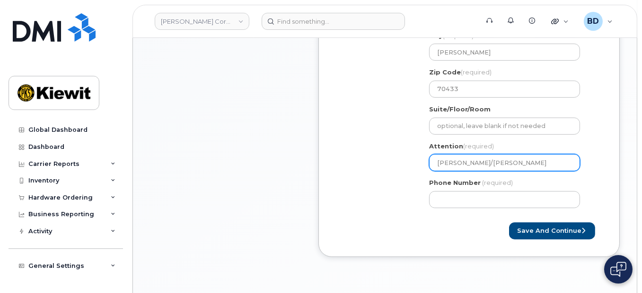
select select
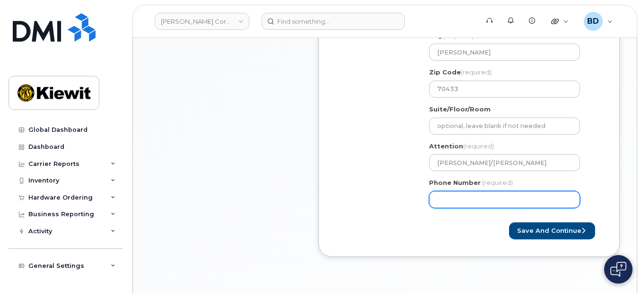
click at [448, 195] on input "Phone Number" at bounding box center [504, 199] width 151 height 17
type input "8777727707"
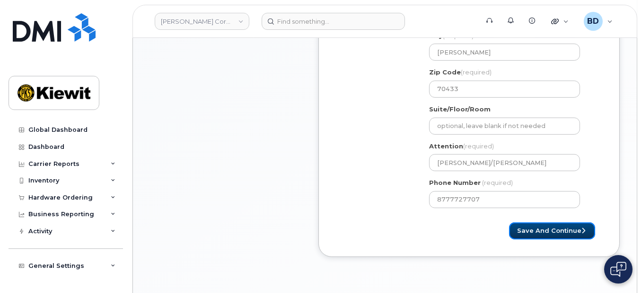
select select
click at [554, 227] on button "Save and Continue" at bounding box center [552, 231] width 86 height 18
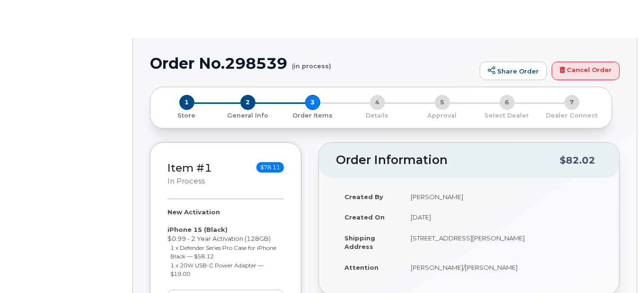
radio input "true"
select select
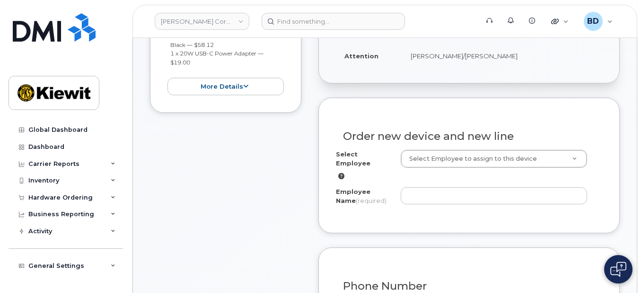
scroll to position [252, 0]
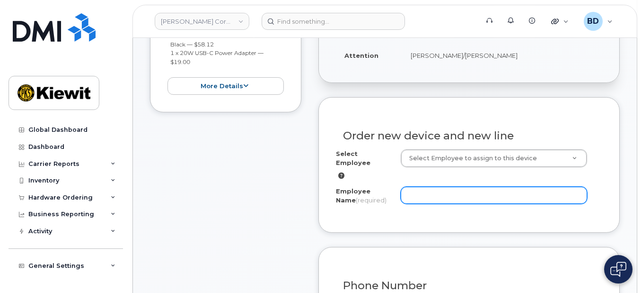
click at [427, 186] on input "Employee Name (required)" at bounding box center [494, 194] width 186 height 17
paste input "Kristan Curtis"
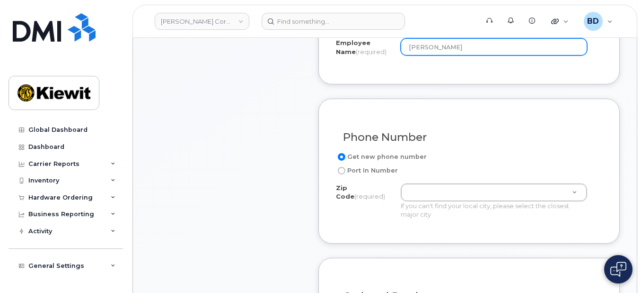
scroll to position [505, 0]
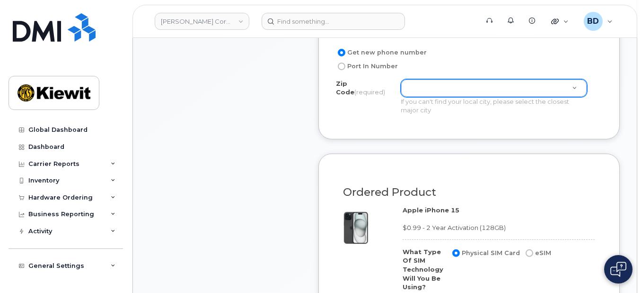
type input "Kristan Curtis"
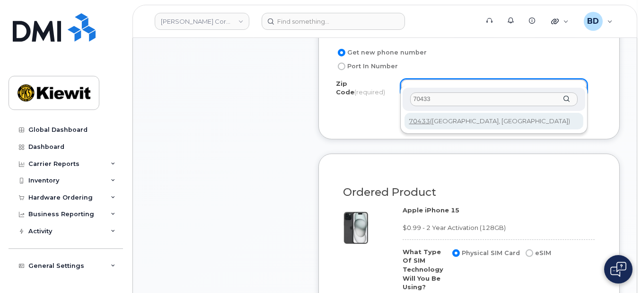
type input "70433"
type input "70433 (Covington, LA)"
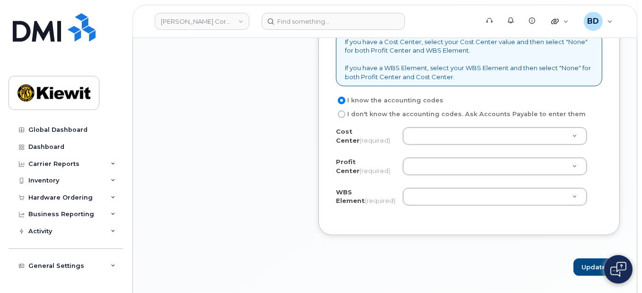
scroll to position [883, 0]
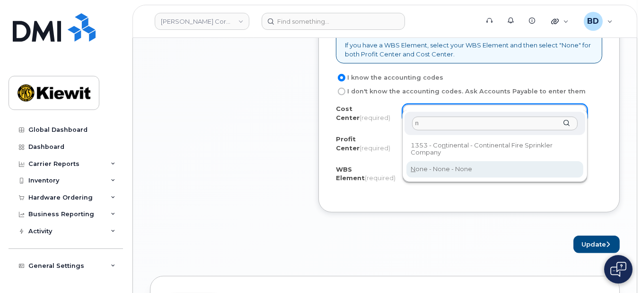
type input "n"
type input "None"
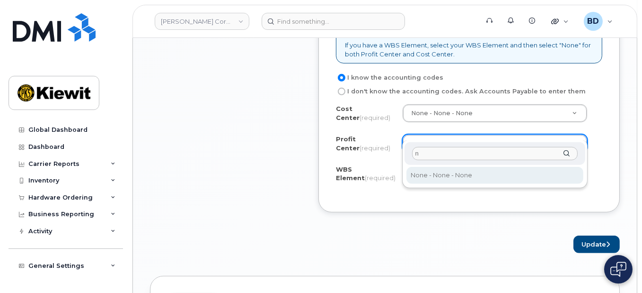
type input "n"
select select "None"
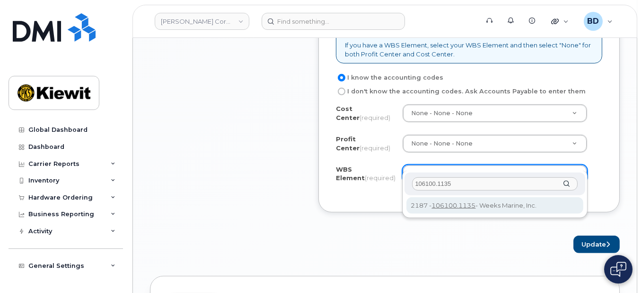
type input "106100.1135"
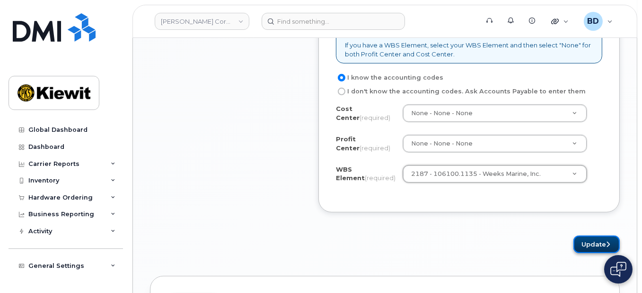
click at [599, 235] on button "Update" at bounding box center [597, 244] width 46 height 18
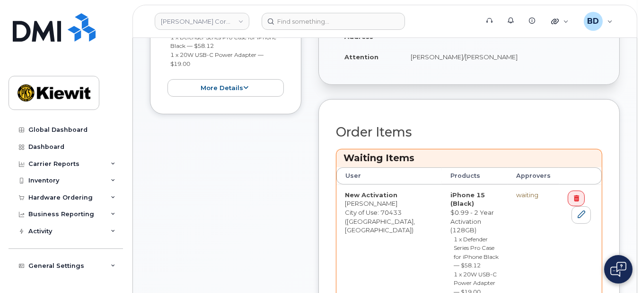
scroll to position [315, 0]
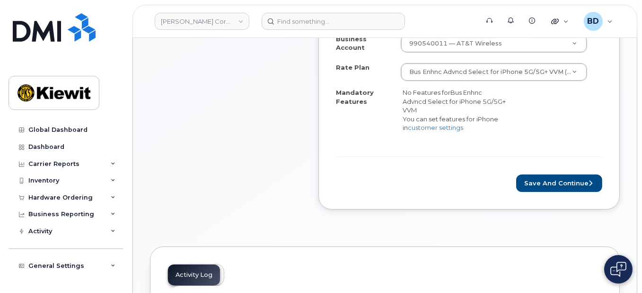
scroll to position [379, 0]
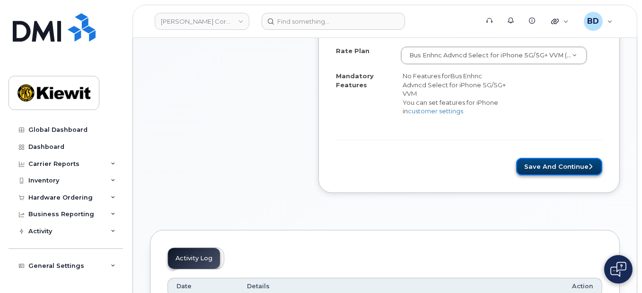
click at [527, 169] on button "Save and Continue" at bounding box center [559, 167] width 86 height 18
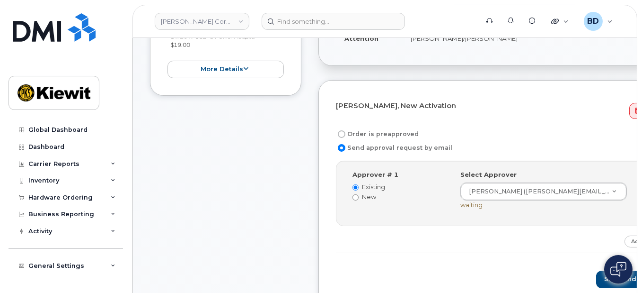
scroll to position [252, 0]
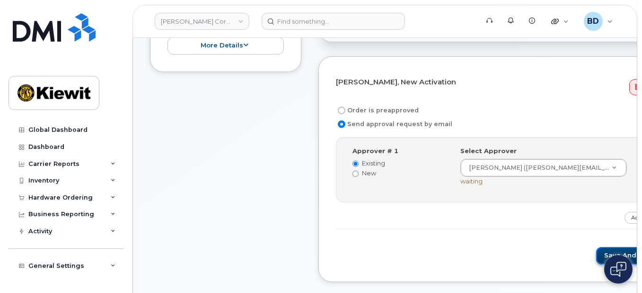
click at [596, 253] on button "Save and Continue" at bounding box center [636, 256] width 80 height 18
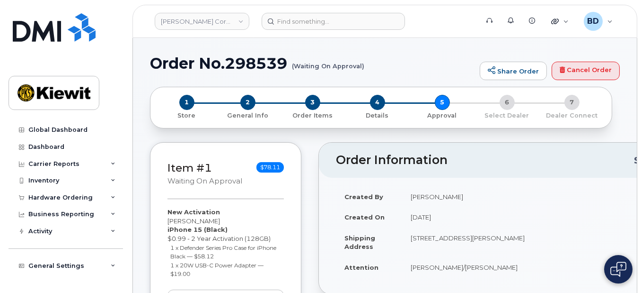
click at [250, 62] on h1 "Order No.298539 (Waiting On Approval)" at bounding box center [312, 63] width 325 height 17
copy h1 "298539"
